Goal: Task Accomplishment & Management: Manage account settings

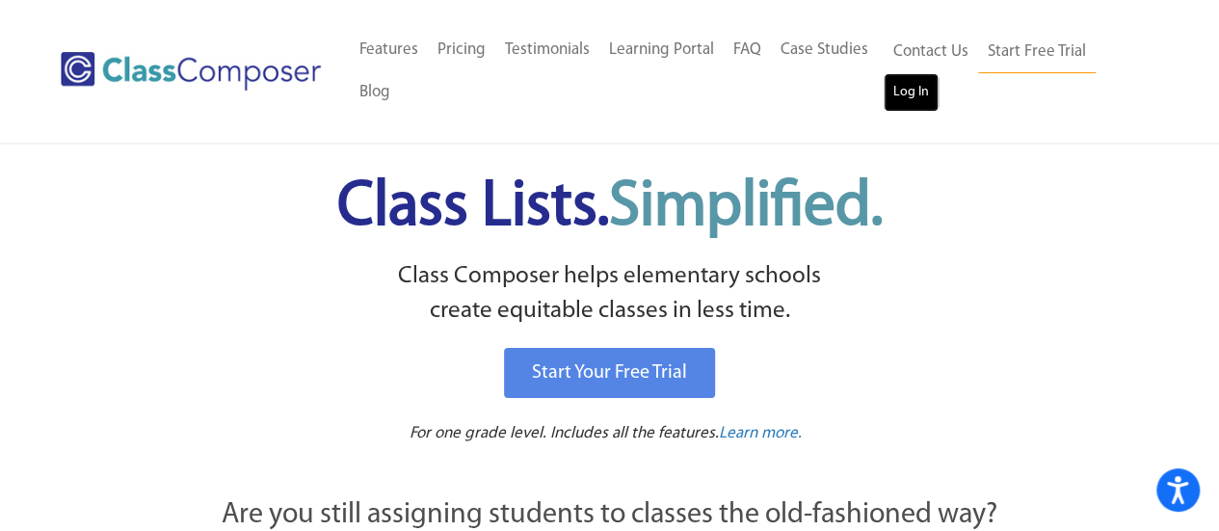
click at [908, 96] on link "Log In" at bounding box center [911, 92] width 55 height 39
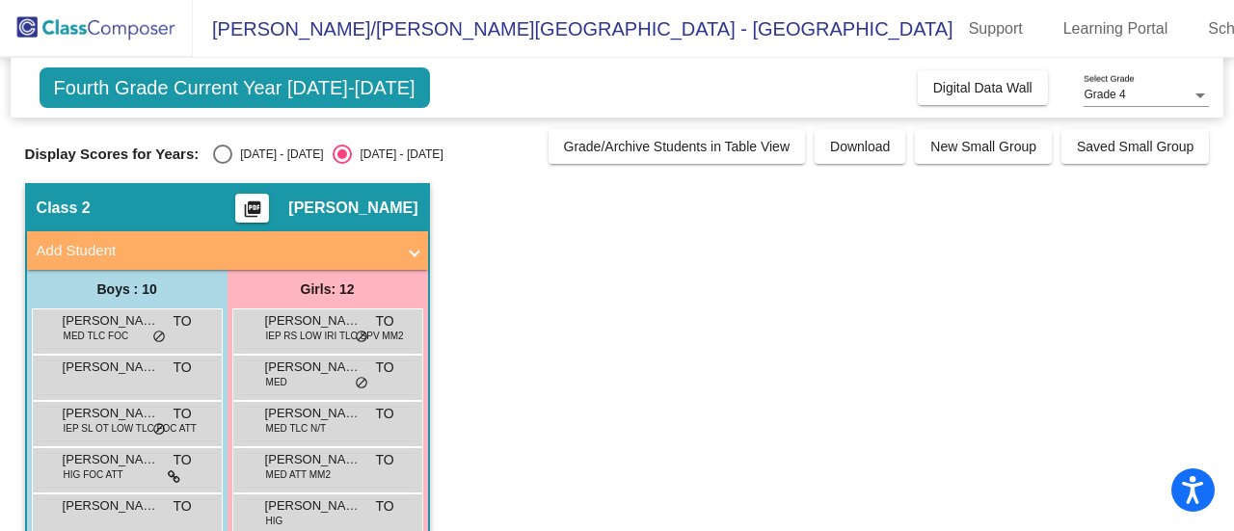
click at [228, 158] on div "Select an option" at bounding box center [222, 154] width 19 height 19
click at [223, 164] on input "[DATE] - [DATE]" at bounding box center [222, 164] width 1 height 1
radio input "true"
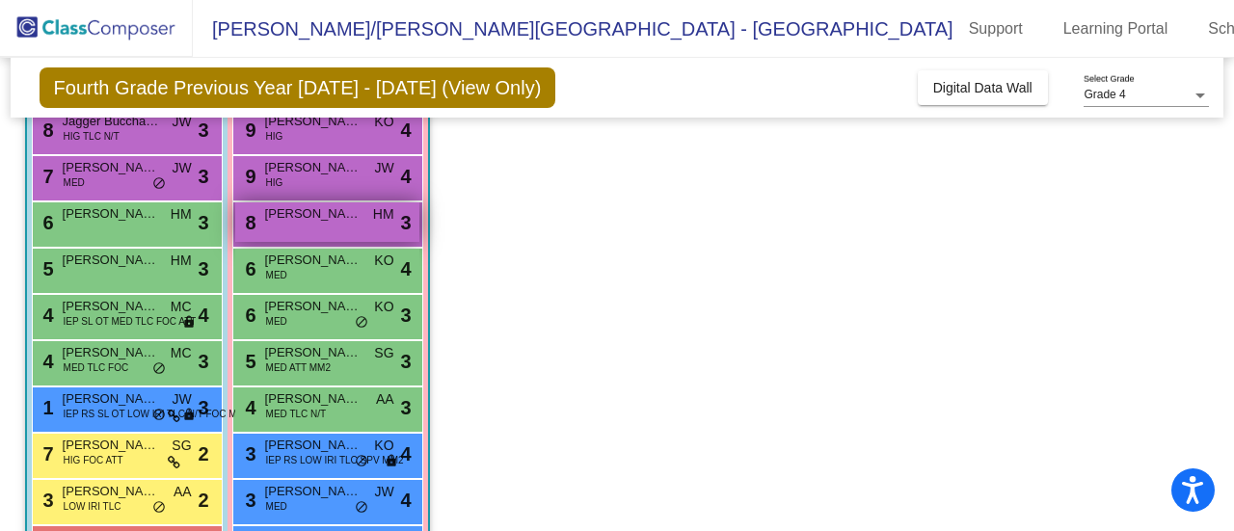
scroll to position [207, 0]
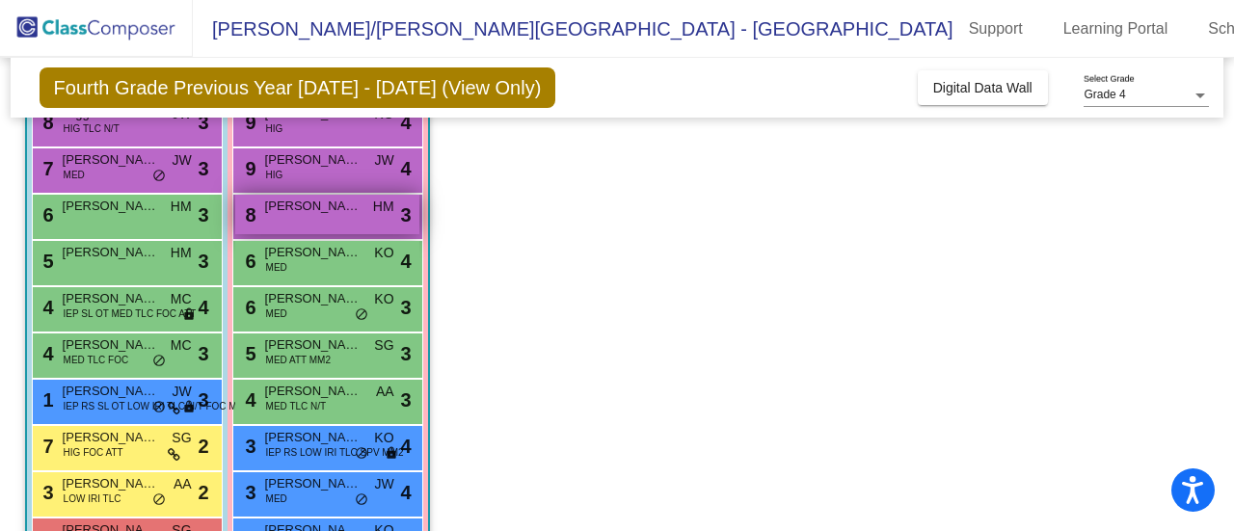
click at [235, 426] on div "3 [PERSON_NAME] IEP RS LOW IRI TLC SPV MM2 KO lock do_not_disturb_alt 4" at bounding box center [327, 446] width 184 height 40
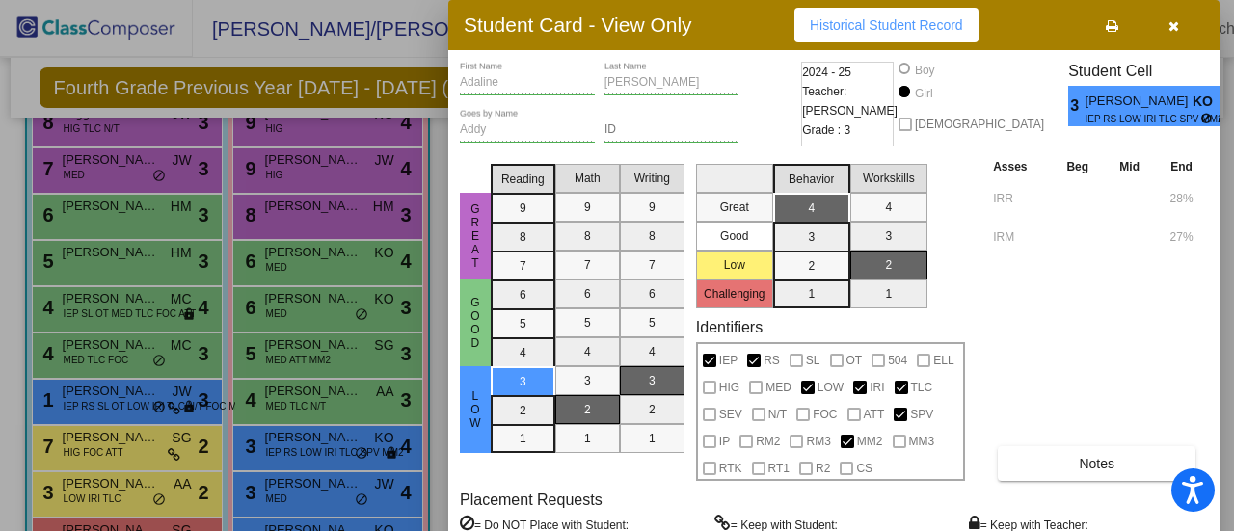
click at [1163, 26] on button "button" at bounding box center [1173, 25] width 62 height 35
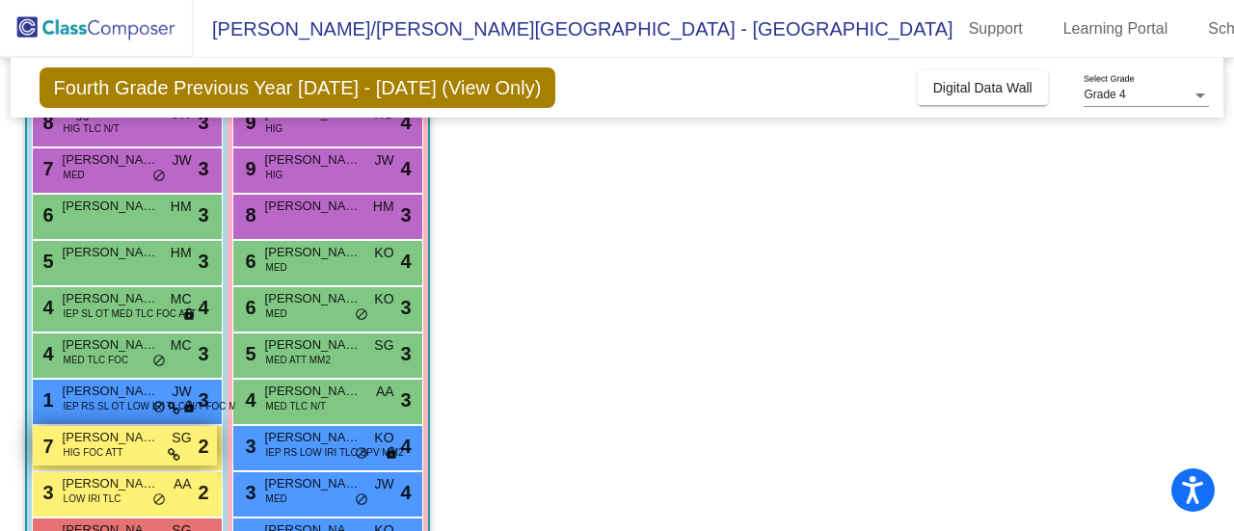
click at [109, 453] on span "HIG FOC ATT" at bounding box center [94, 452] width 60 height 14
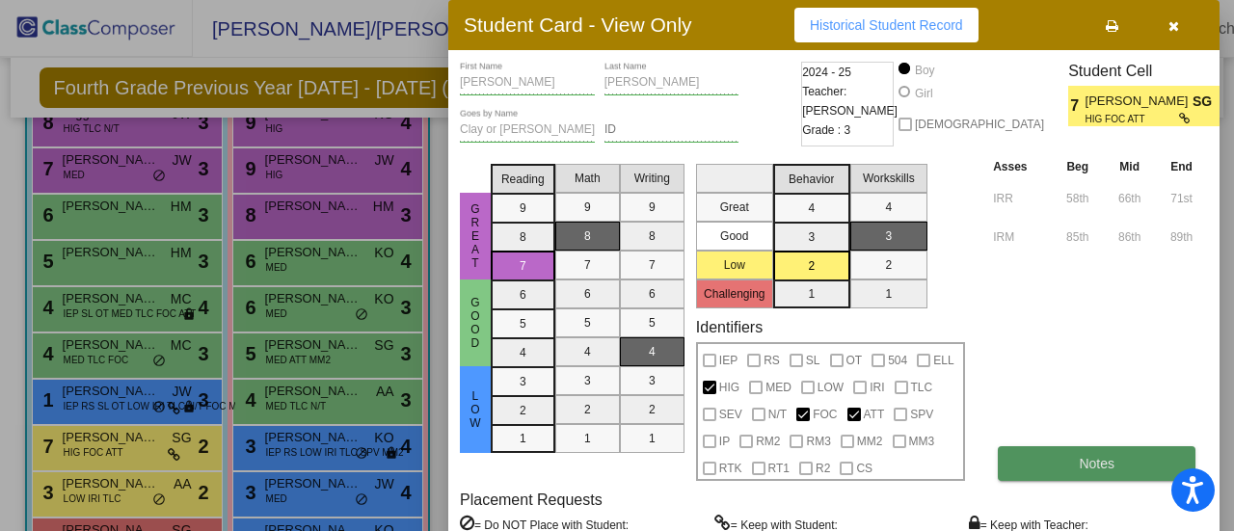
click at [1064, 470] on button "Notes" at bounding box center [1097, 463] width 198 height 35
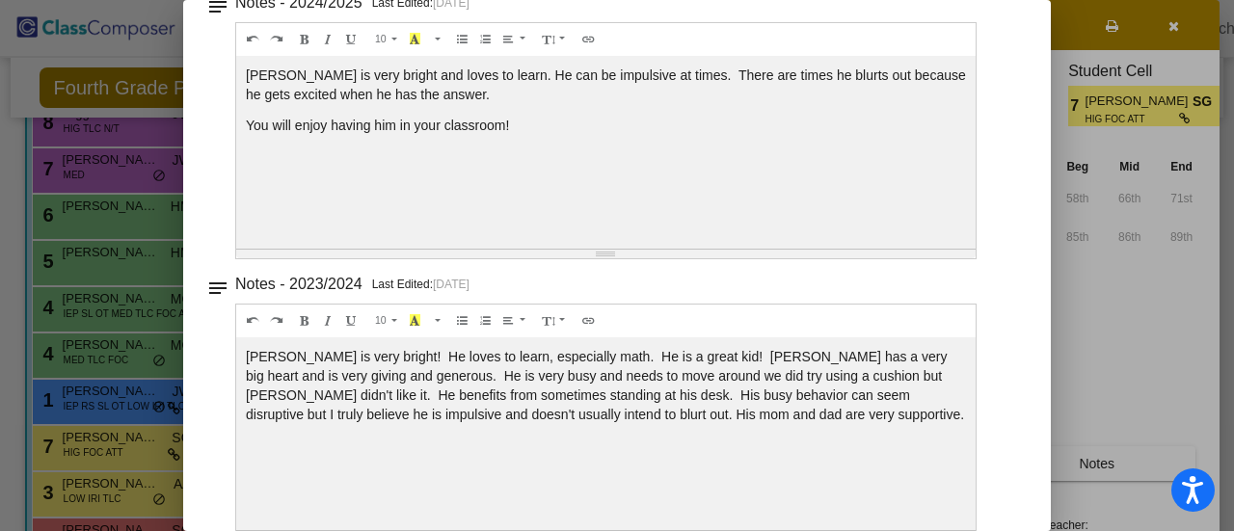
scroll to position [0, 0]
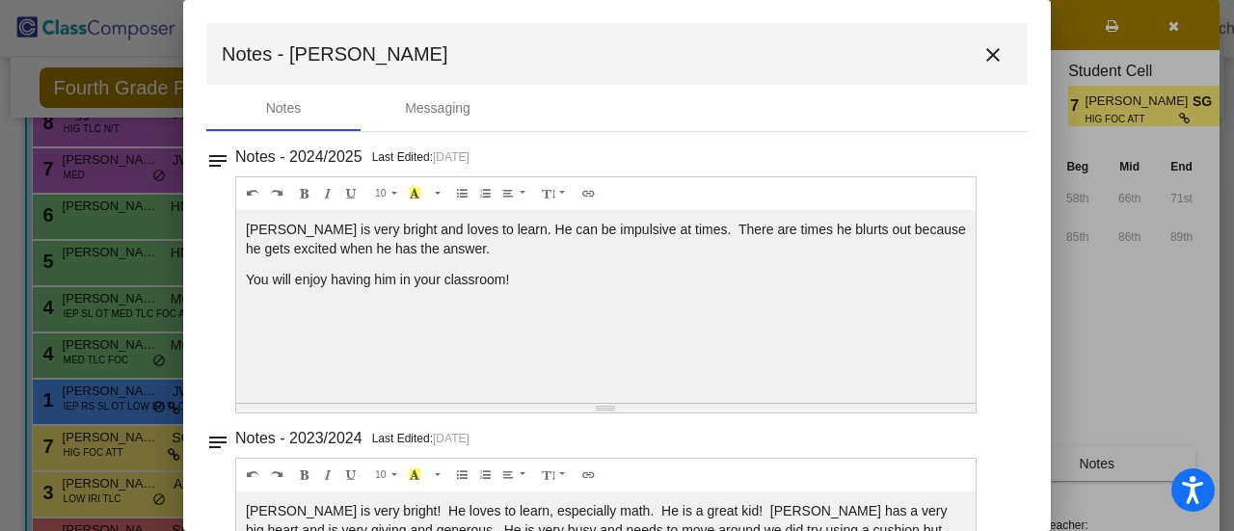
click at [984, 57] on mat-icon "close" at bounding box center [992, 54] width 23 height 23
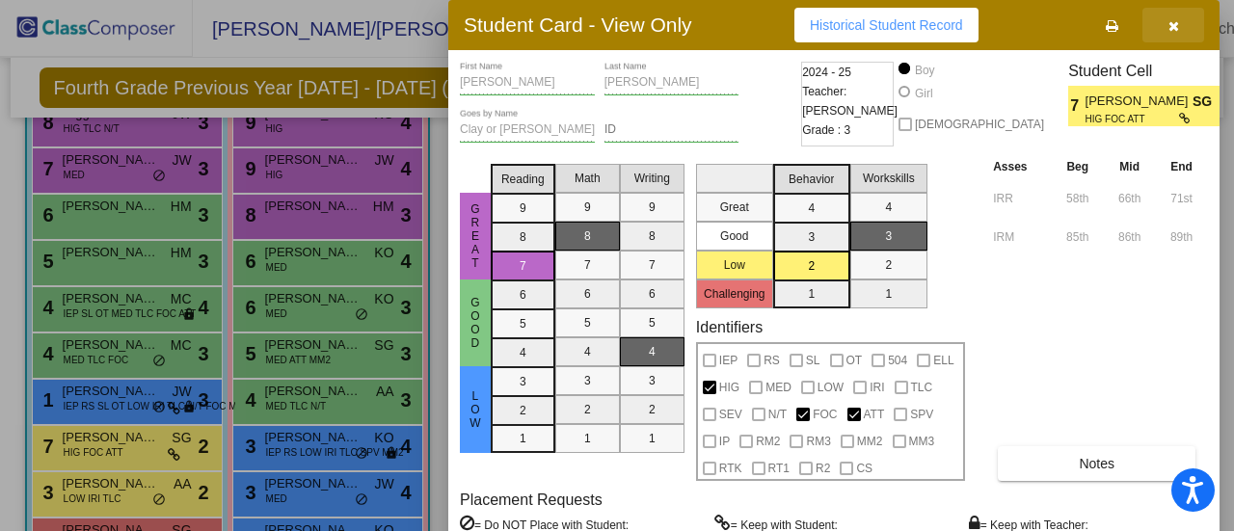
click at [1175, 24] on icon "button" at bounding box center [1173, 25] width 11 height 13
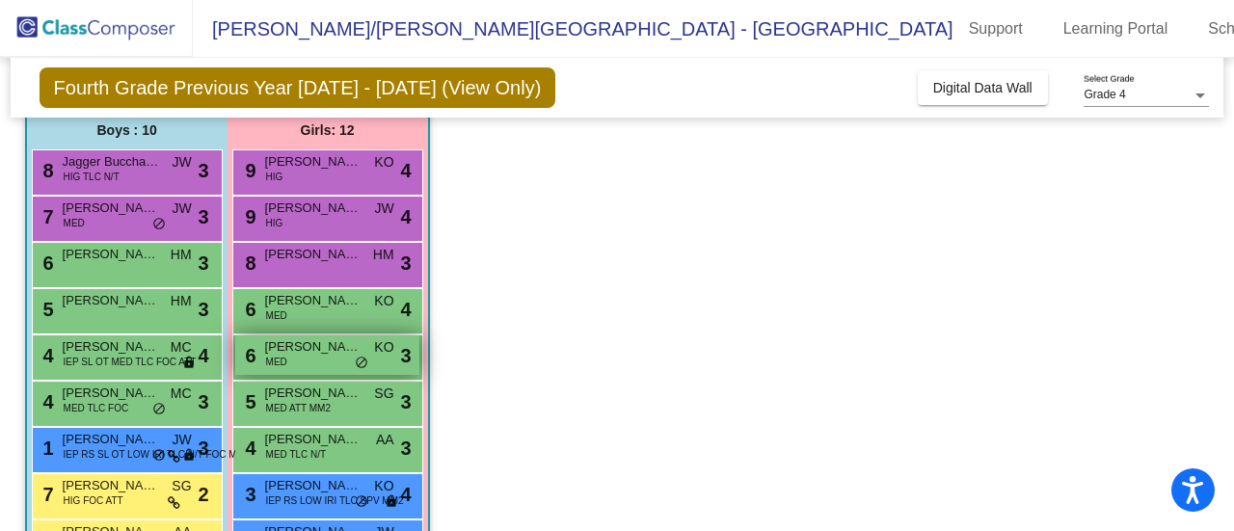
scroll to position [362, 0]
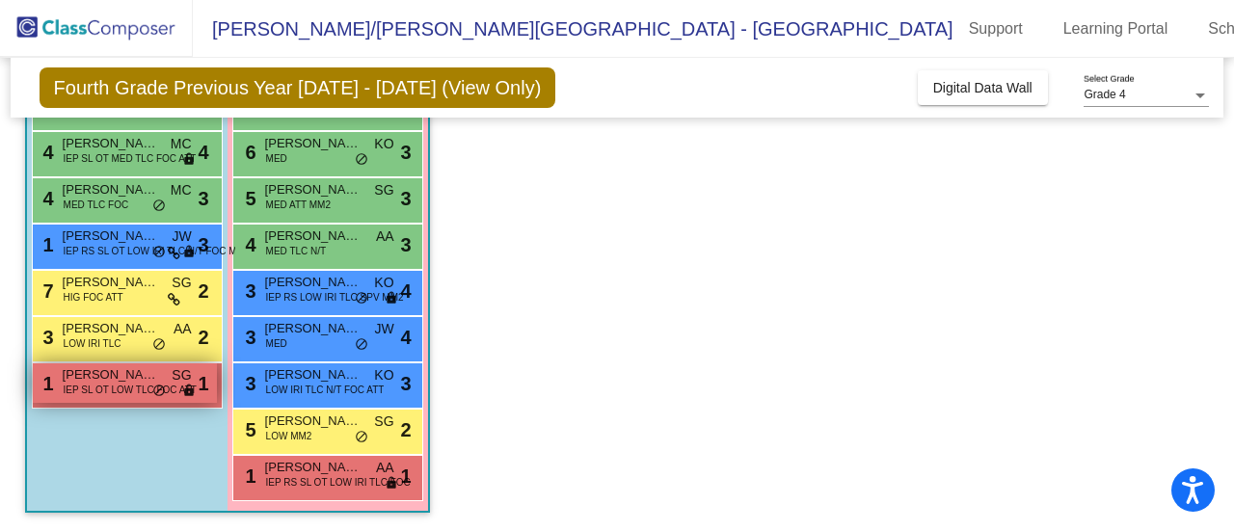
click at [102, 385] on span "IEP SL OT LOW TLC FOC ATT" at bounding box center [130, 390] width 133 height 14
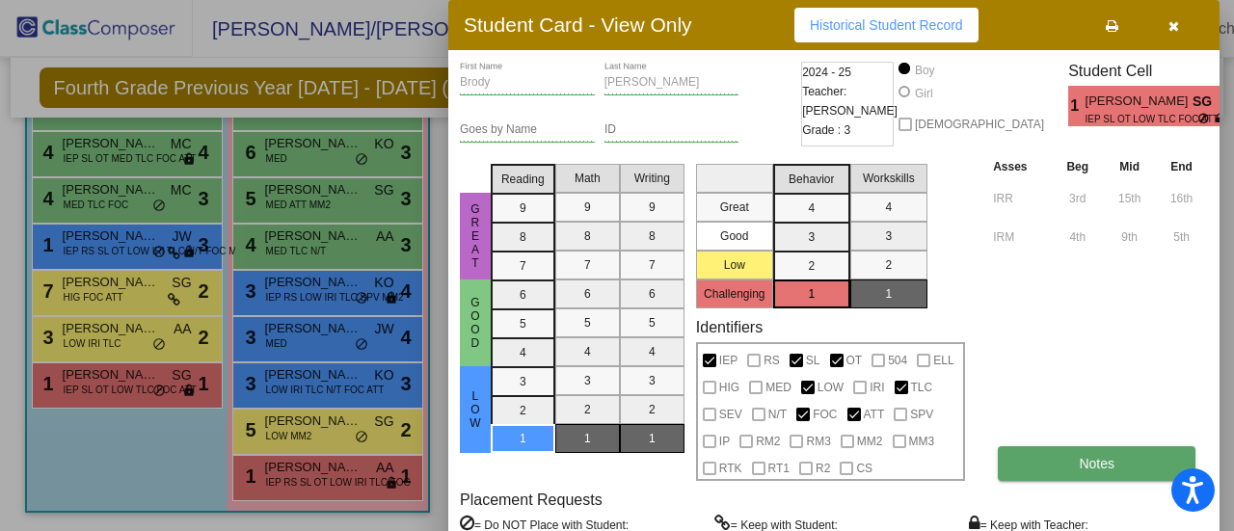
click at [1070, 455] on button "Notes" at bounding box center [1097, 463] width 198 height 35
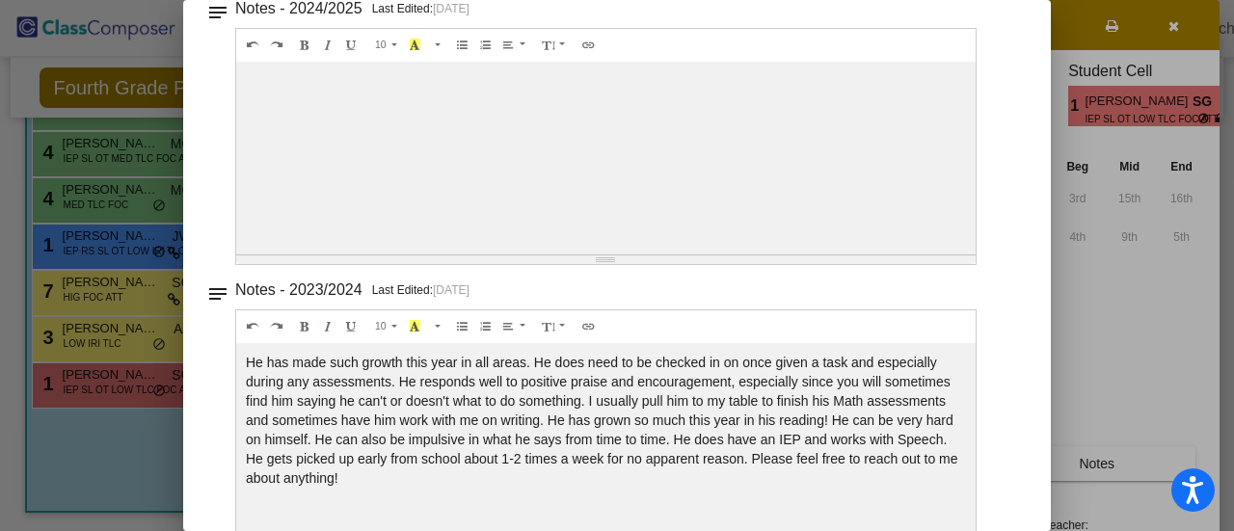
scroll to position [0, 0]
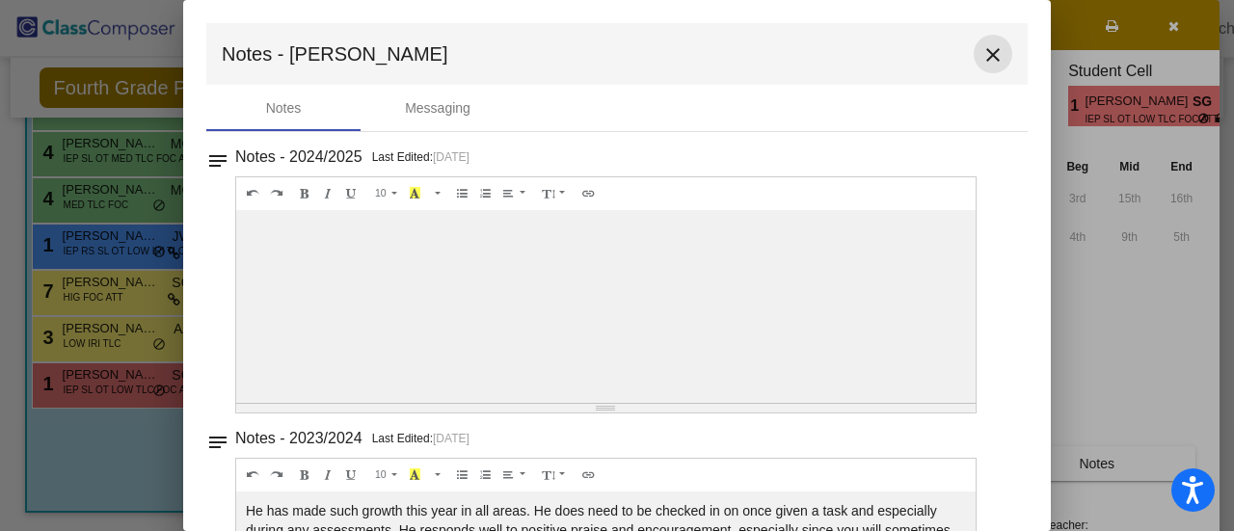
click at [986, 55] on mat-icon "close" at bounding box center [992, 54] width 23 height 23
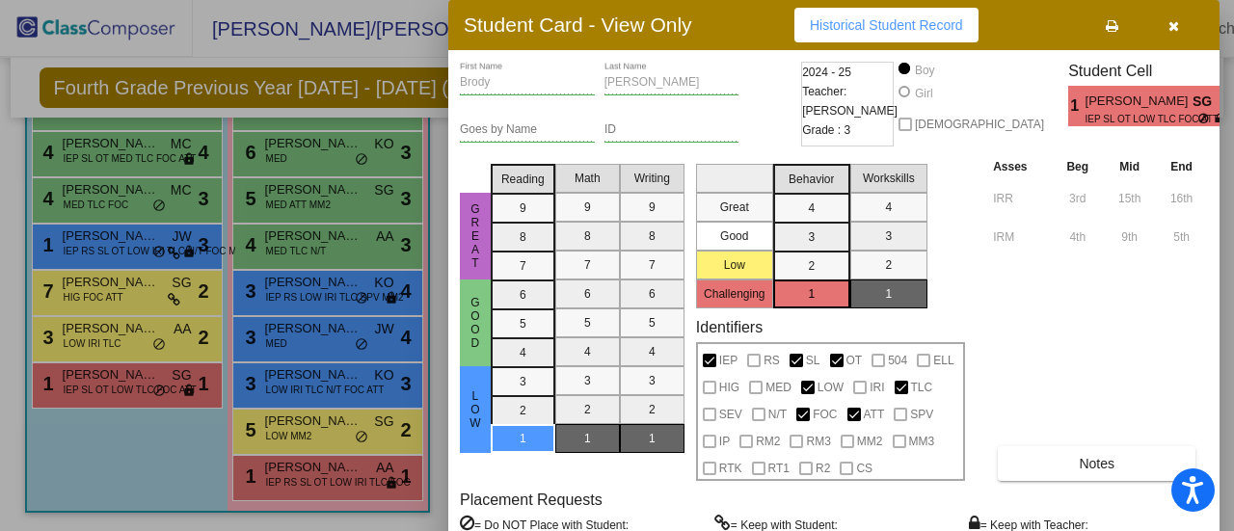
click at [1176, 28] on icon "button" at bounding box center [1173, 25] width 11 height 13
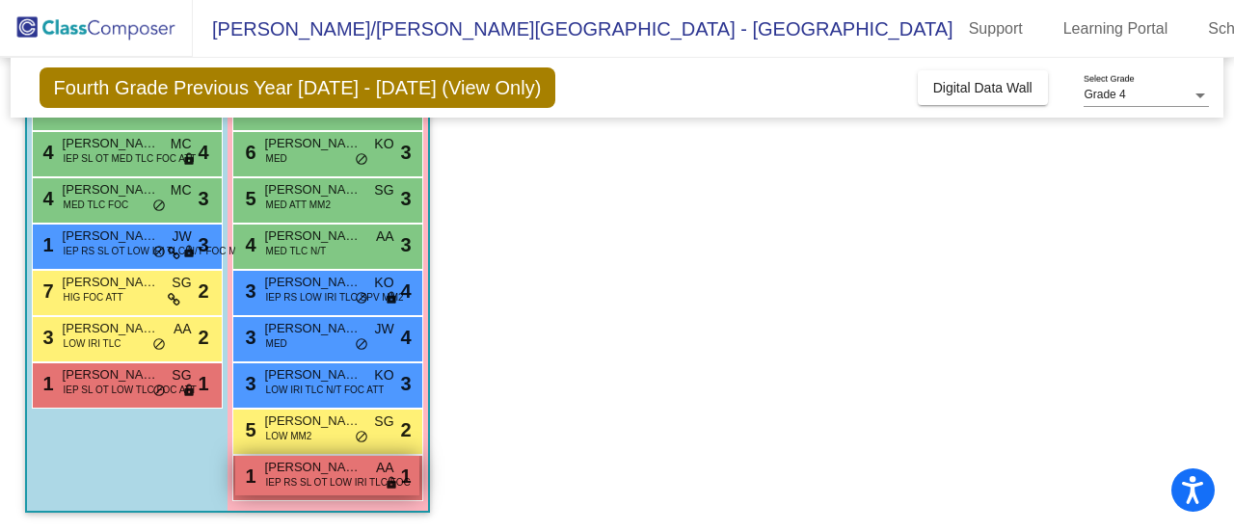
click at [292, 477] on span "IEP RS SL OT LOW IRI TLC FOC" at bounding box center [338, 482] width 145 height 14
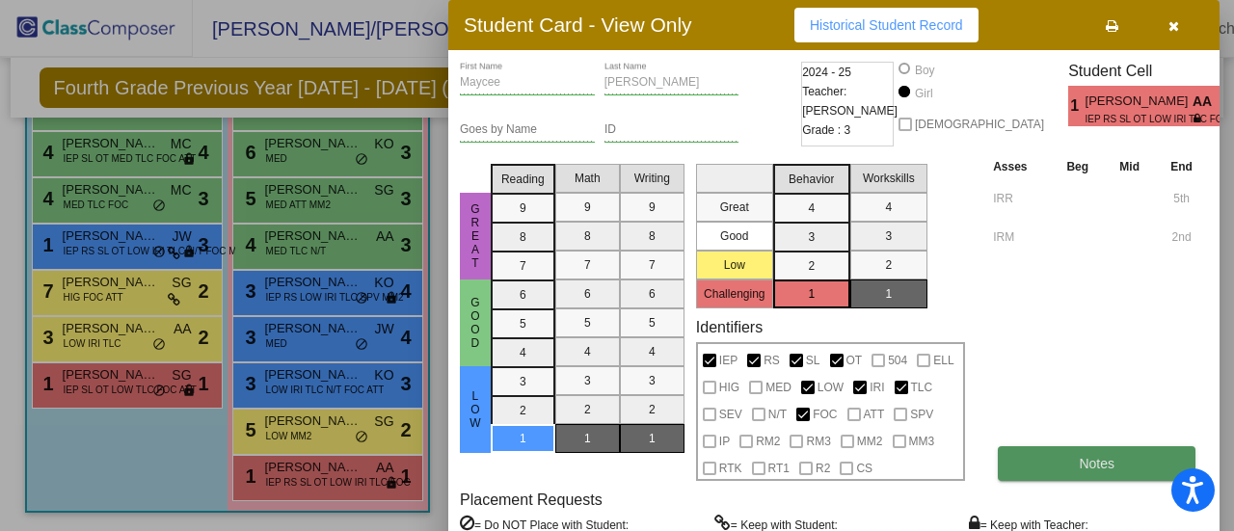
click at [1083, 465] on span "Notes" at bounding box center [1096, 463] width 36 height 15
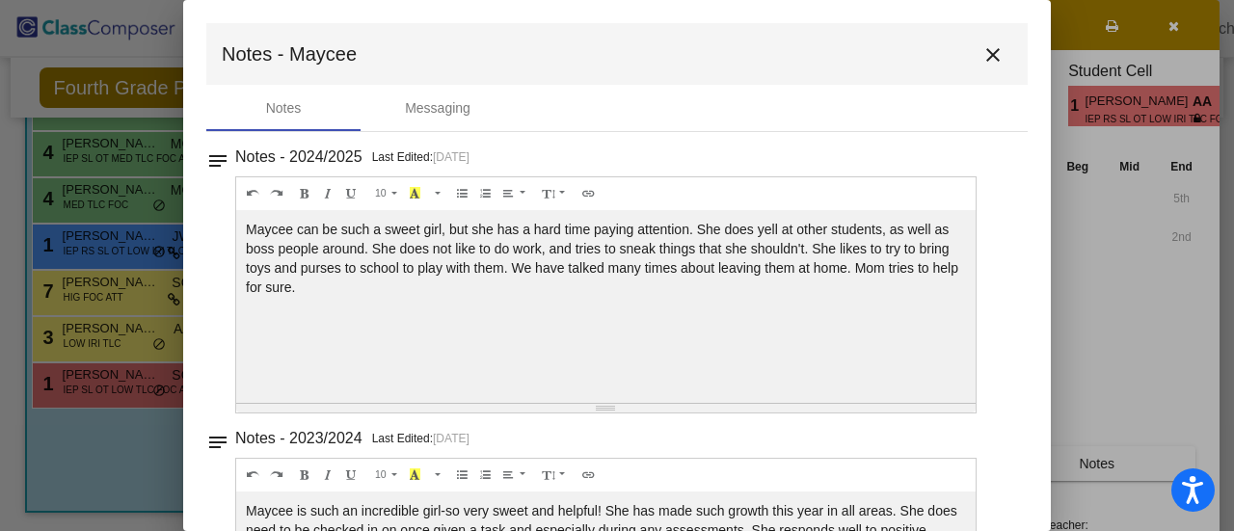
click at [982, 56] on mat-icon "close" at bounding box center [992, 54] width 23 height 23
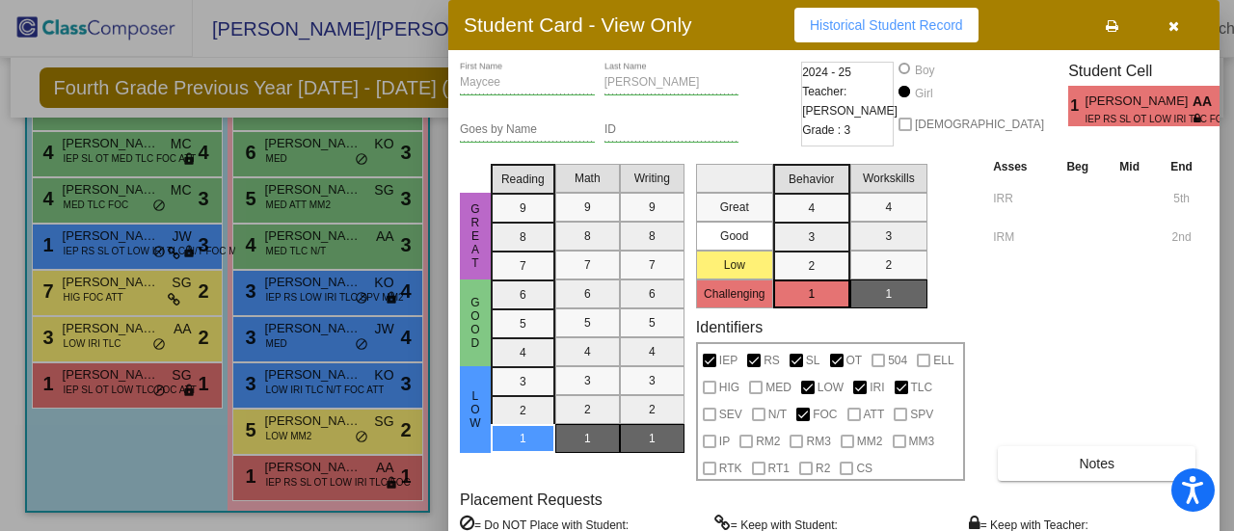
click at [1176, 29] on icon "button" at bounding box center [1173, 25] width 11 height 13
